Goal: Information Seeking & Learning: Learn about a topic

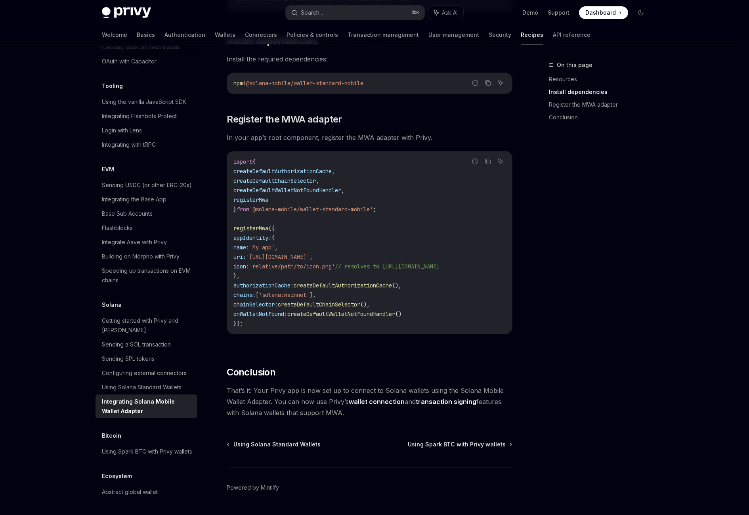
scroll to position [272, 0]
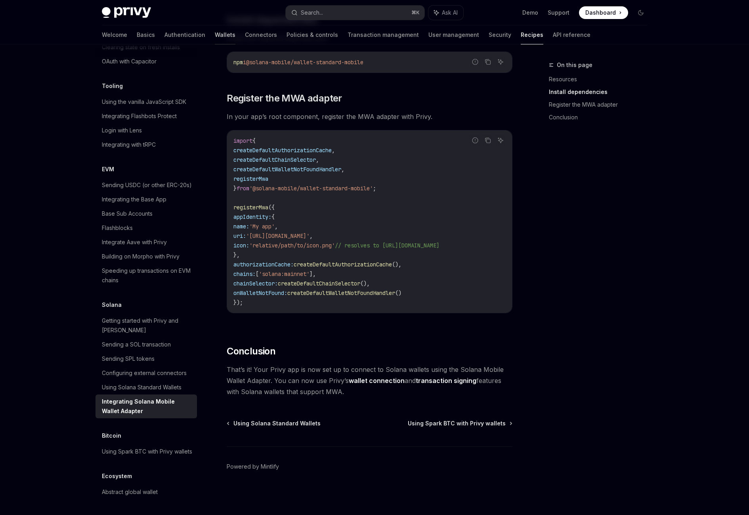
click at [215, 38] on link "Wallets" at bounding box center [225, 34] width 21 height 19
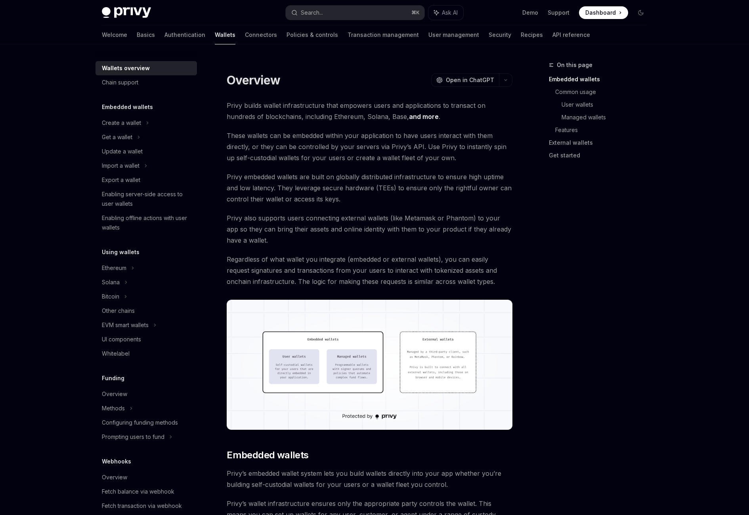
click at [119, 9] on img at bounding box center [126, 12] width 49 height 11
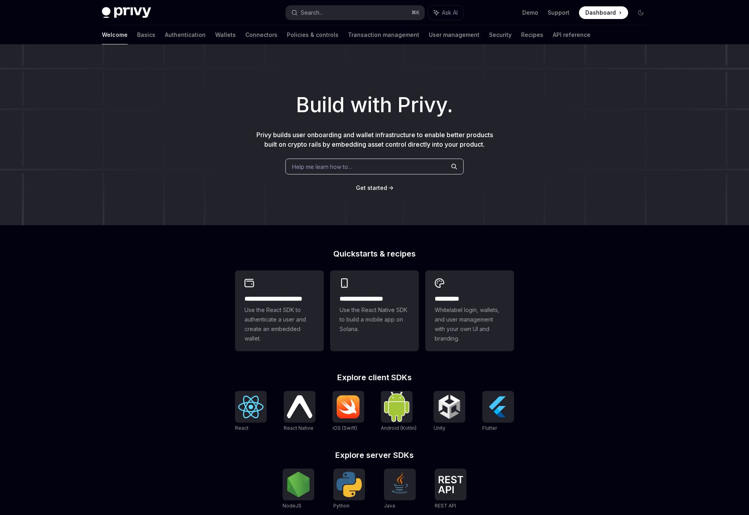
click at [130, 11] on img at bounding box center [126, 12] width 49 height 11
click at [130, 15] on img at bounding box center [126, 12] width 49 height 11
click at [348, 34] on link "Transaction management" at bounding box center [383, 34] width 71 height 19
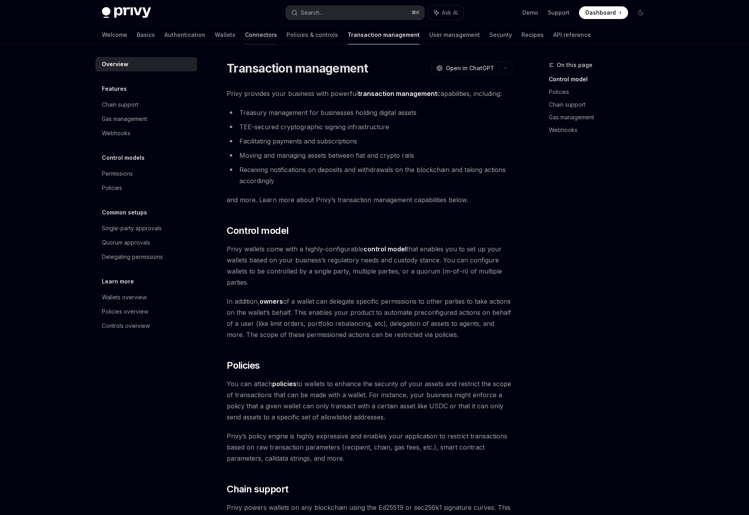
click at [245, 36] on link "Connectors" at bounding box center [261, 34] width 32 height 19
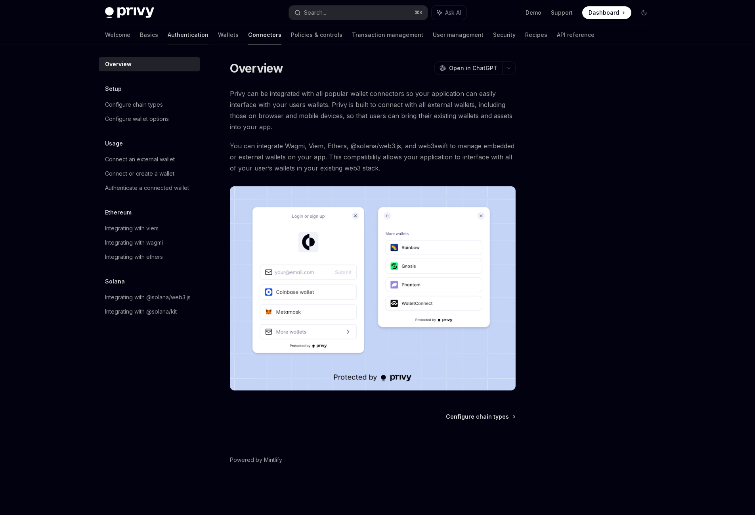
click at [168, 32] on link "Authentication" at bounding box center [188, 34] width 41 height 19
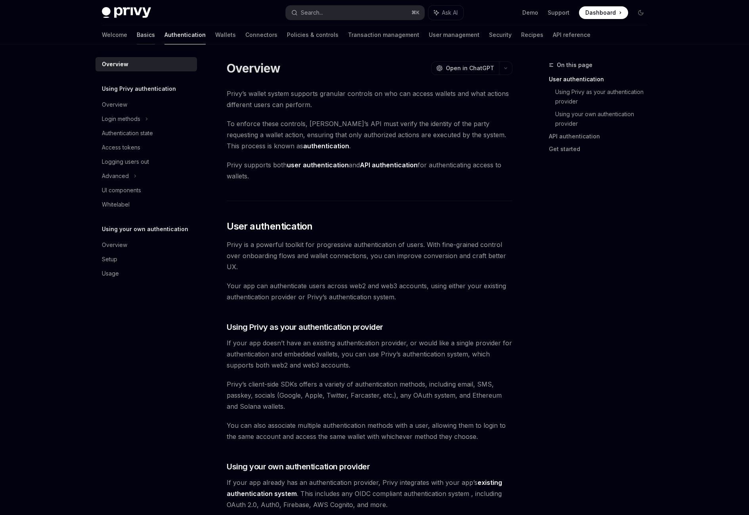
click at [137, 34] on link "Basics" at bounding box center [146, 34] width 18 height 19
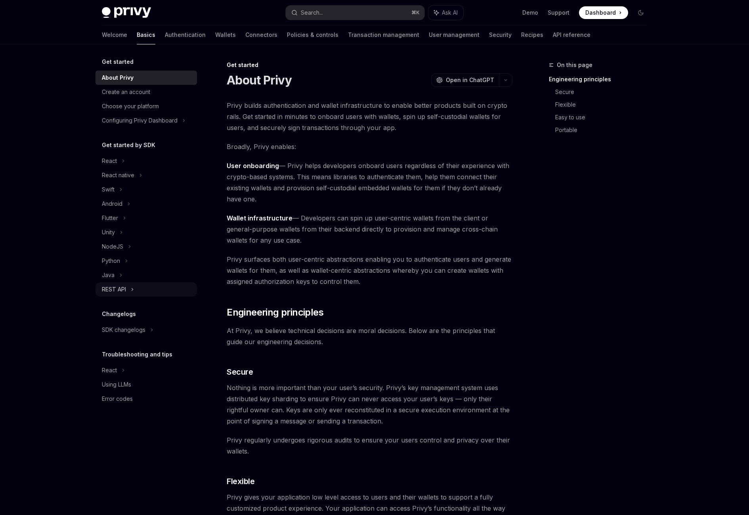
click at [125, 288] on div "REST API" at bounding box center [114, 289] width 24 height 10
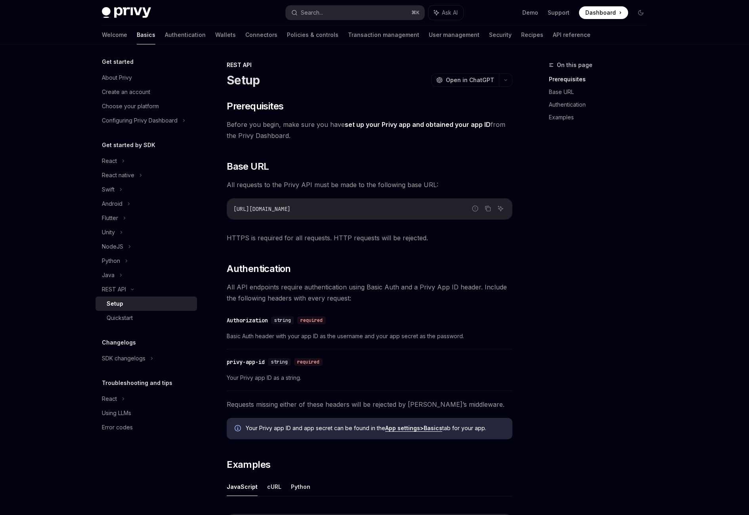
click at [130, 7] on img at bounding box center [126, 12] width 49 height 11
type textarea "*"
